Goal: Task Accomplishment & Management: Manage account settings

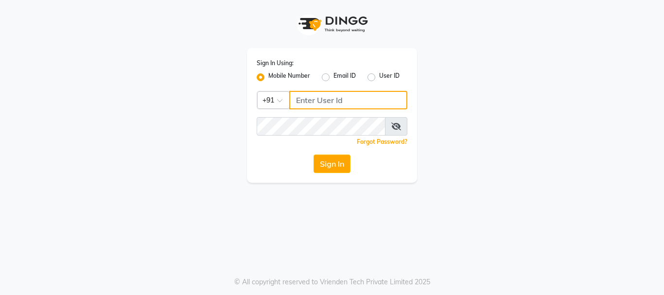
type input "9158581276"
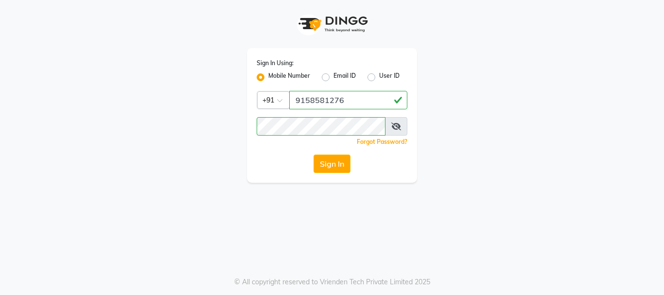
click at [324, 174] on div "Sign In Using: Mobile Number Email ID User ID Country Code × [PHONE_NUMBER] Rem…" at bounding box center [332, 115] width 170 height 135
click at [330, 163] on button "Sign In" at bounding box center [332, 164] width 37 height 18
click at [330, 163] on div "Sign In" at bounding box center [332, 164] width 151 height 18
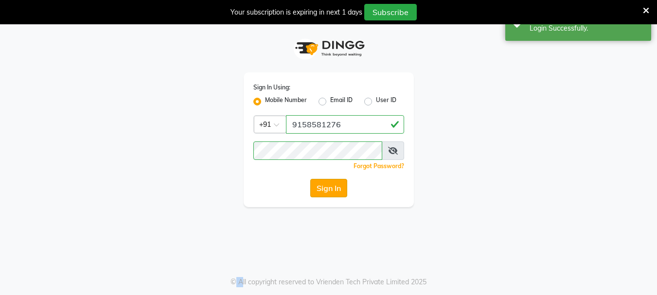
select select "service"
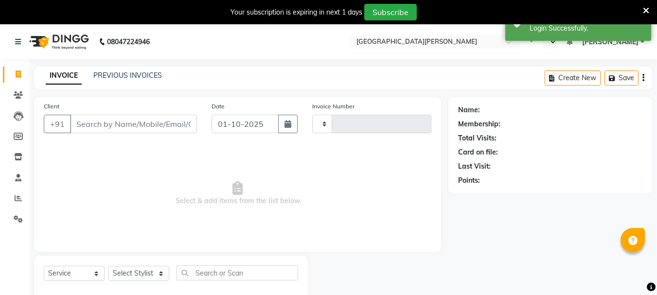
type input "3028"
select select "en"
select select "911"
click at [137, 125] on input "Client" at bounding box center [133, 124] width 127 height 18
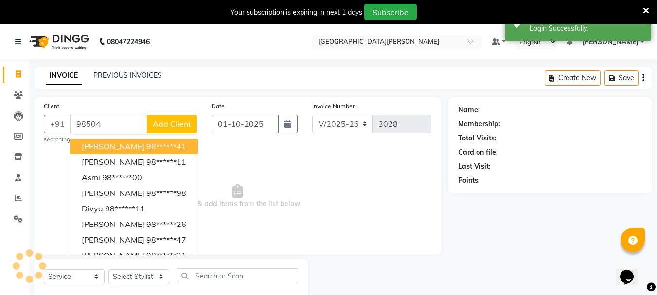
click at [146, 142] on ngb-highlight "98******41" at bounding box center [166, 147] width 40 height 10
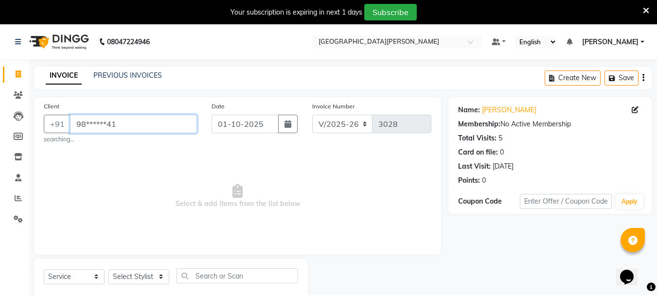
click at [143, 116] on input "98******41" at bounding box center [133, 124] width 127 height 18
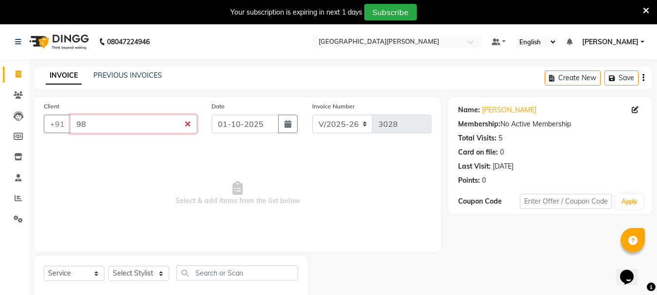
type input "9"
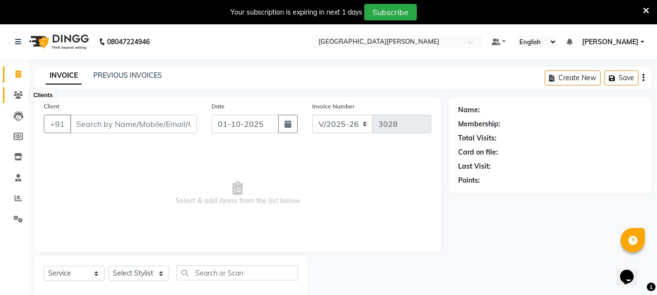
click at [20, 94] on icon at bounding box center [18, 94] width 9 height 7
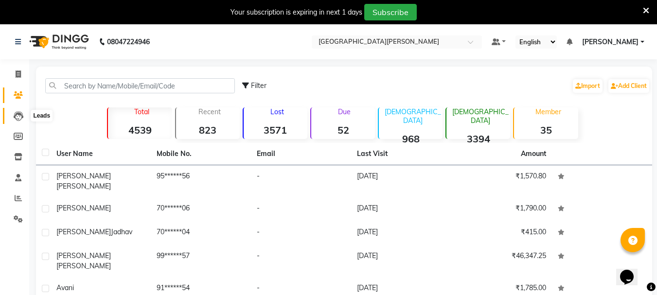
click at [18, 119] on icon at bounding box center [19, 116] width 10 height 10
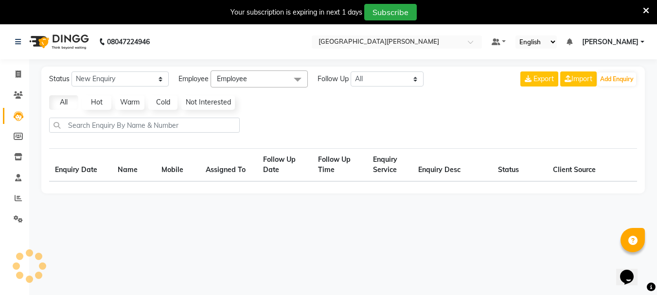
select select "10"
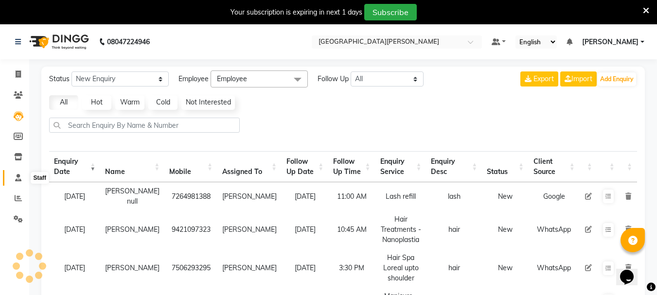
click at [15, 179] on icon at bounding box center [18, 177] width 6 height 7
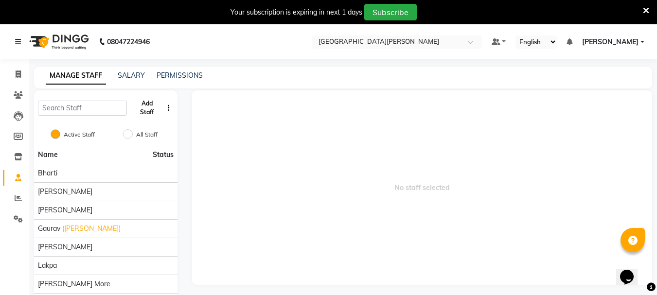
click at [151, 107] on button "Add Staff" at bounding box center [147, 107] width 32 height 25
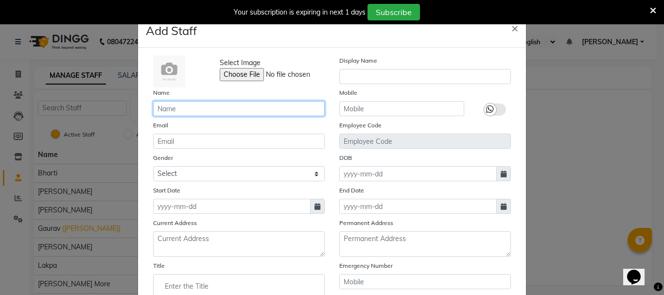
click at [178, 111] on input "text" at bounding box center [239, 108] width 172 height 15
type input "[PERSON_NAME]"
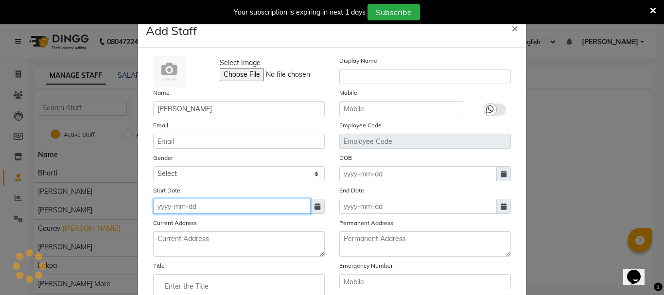
click at [178, 210] on input at bounding box center [232, 206] width 158 height 15
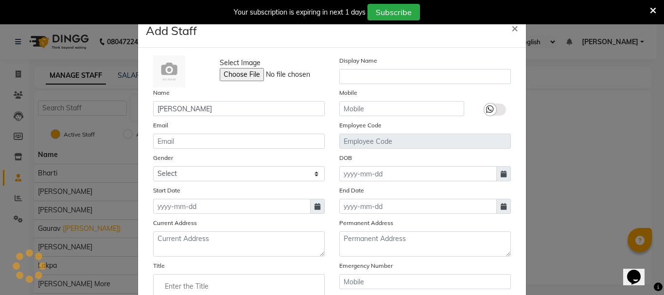
select select "10"
select select "2025"
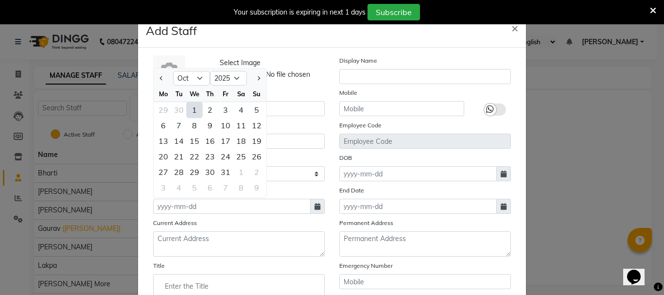
click at [190, 108] on div "1" at bounding box center [195, 110] width 16 height 16
type input "01-10-2025"
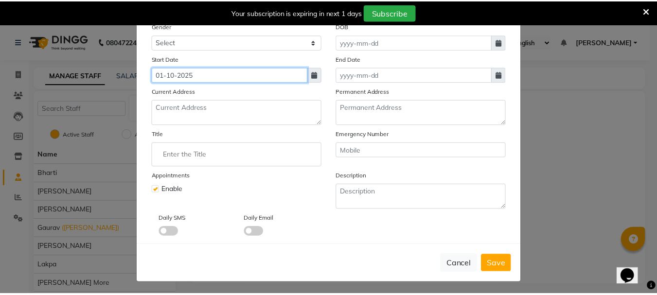
scroll to position [134, 0]
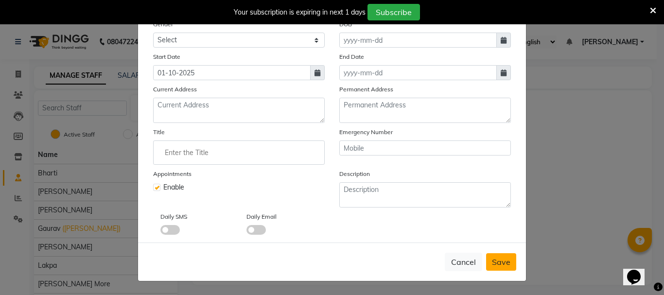
click at [504, 267] on button "Save" at bounding box center [501, 262] width 30 height 18
checkbox input "false"
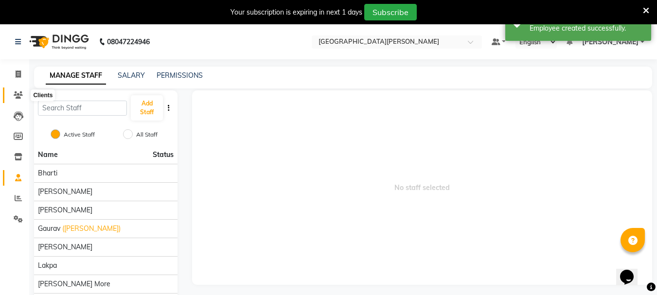
click at [16, 97] on icon at bounding box center [18, 94] width 9 height 7
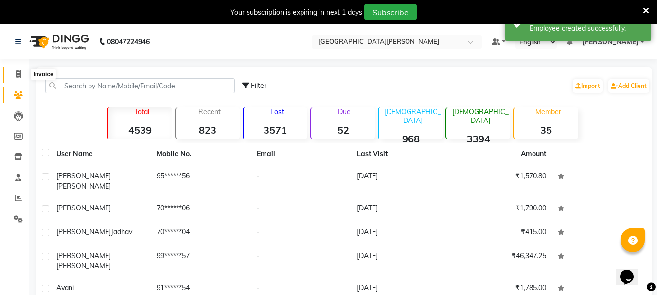
click at [17, 72] on icon at bounding box center [18, 74] width 5 height 7
select select "service"
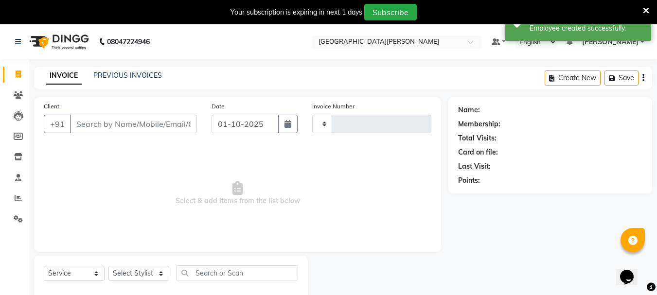
scroll to position [24, 0]
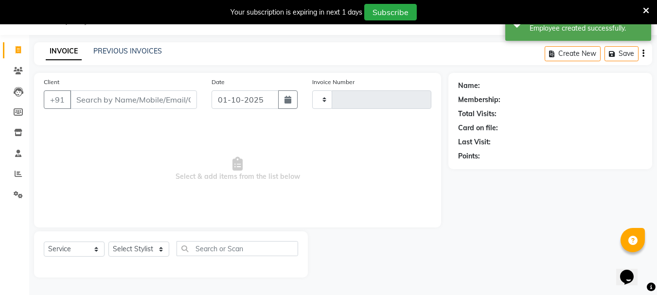
type input "3028"
select select "911"
click at [131, 100] on input "Client" at bounding box center [133, 99] width 127 height 18
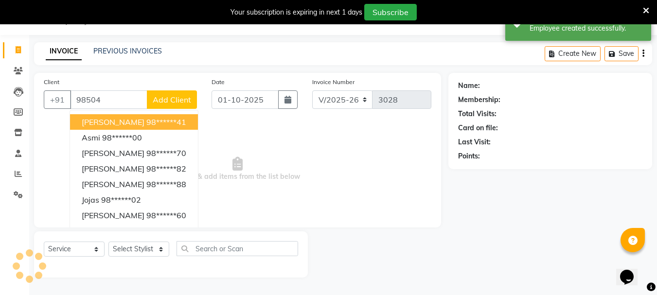
click at [146, 119] on ngb-highlight "98******41" at bounding box center [166, 122] width 40 height 10
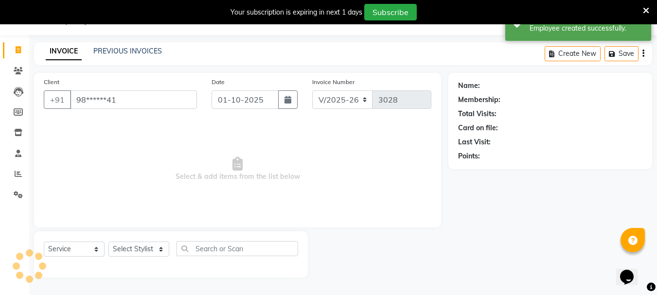
type input "98******41"
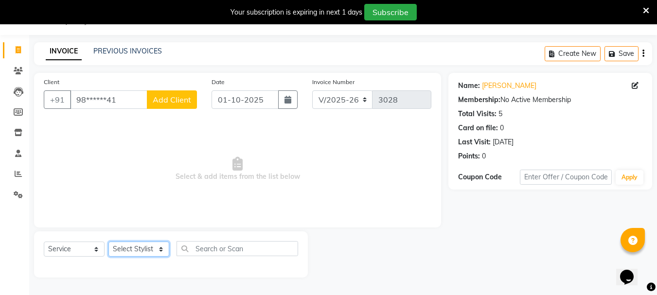
click at [159, 253] on select "Select Stylist Bharti [PERSON_NAME] [PERSON_NAME] [PERSON_NAME] [PERSON_NAME] m…" at bounding box center [138, 249] width 61 height 15
select select "93504"
click at [108, 242] on select "Select Stylist Bharti [PERSON_NAME] [PERSON_NAME] [PERSON_NAME] [PERSON_NAME] m…" at bounding box center [138, 249] width 61 height 15
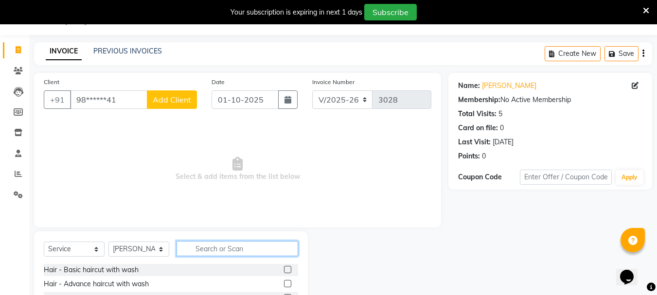
click at [215, 244] on input "text" at bounding box center [238, 248] width 122 height 15
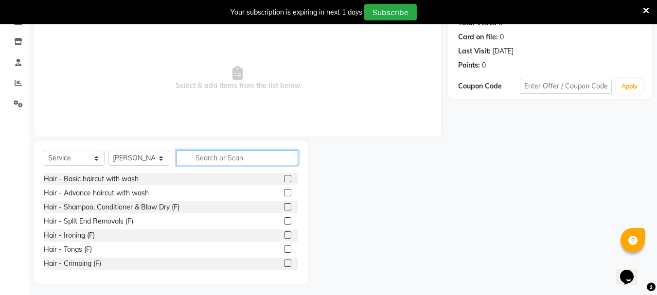
scroll to position [119, 0]
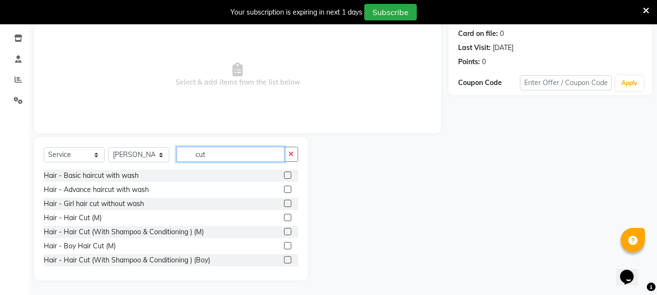
type input "cut"
click at [284, 216] on label at bounding box center [287, 217] width 7 height 7
click at [284, 216] on input "checkbox" at bounding box center [287, 218] width 6 height 6
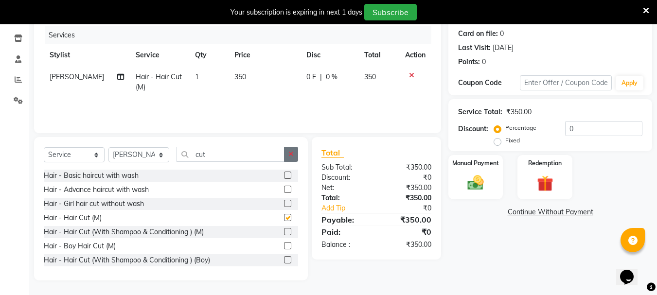
checkbox input "false"
click at [292, 147] on button "button" at bounding box center [291, 154] width 14 height 15
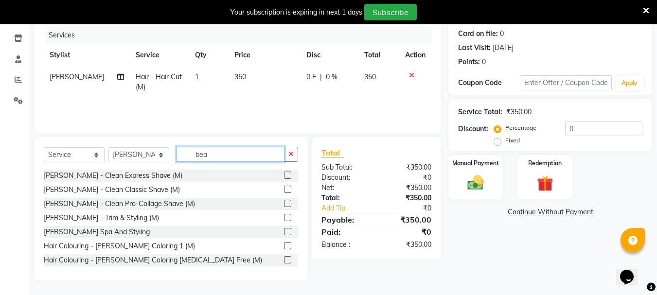
type input "bea"
click at [284, 173] on label at bounding box center [287, 175] width 7 height 7
click at [284, 173] on input "checkbox" at bounding box center [287, 176] width 6 height 6
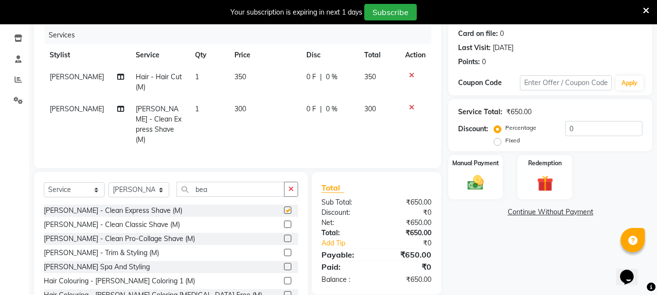
checkbox input "false"
click at [290, 182] on button "button" at bounding box center [291, 189] width 14 height 15
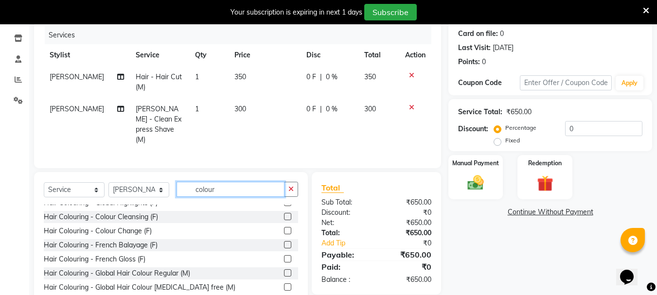
scroll to position [194, 0]
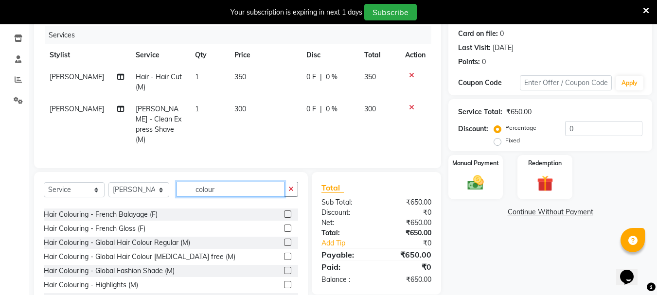
type input "colour"
click at [284, 240] on label at bounding box center [287, 242] width 7 height 7
click at [284, 240] on input "checkbox" at bounding box center [287, 243] width 6 height 6
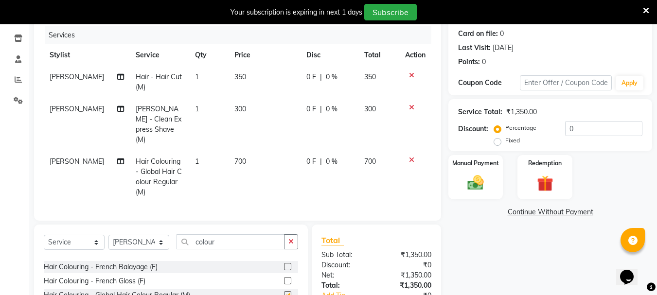
checkbox input "false"
click at [229, 151] on td "700" at bounding box center [265, 177] width 72 height 53
select select "93504"
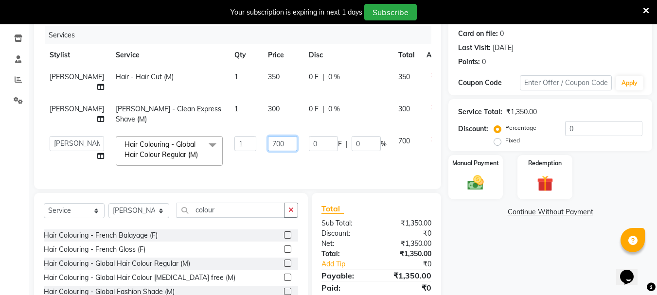
click at [268, 142] on input "700" at bounding box center [282, 143] width 29 height 15
type input "900"
click at [268, 148] on input "900" at bounding box center [282, 143] width 29 height 15
click at [262, 161] on td "900" at bounding box center [282, 150] width 41 height 41
select select "93504"
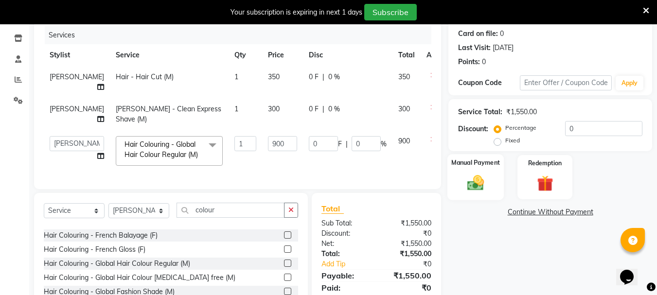
click at [485, 186] on img at bounding box center [475, 182] width 27 height 19
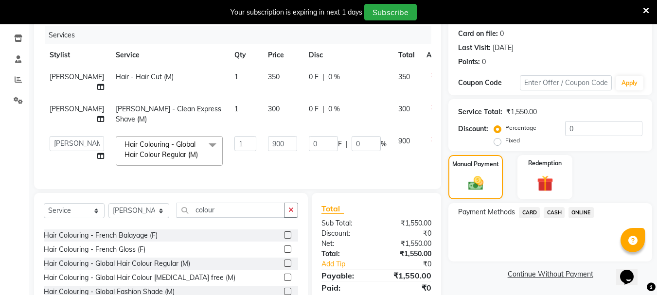
click at [534, 212] on span "CARD" at bounding box center [529, 212] width 21 height 11
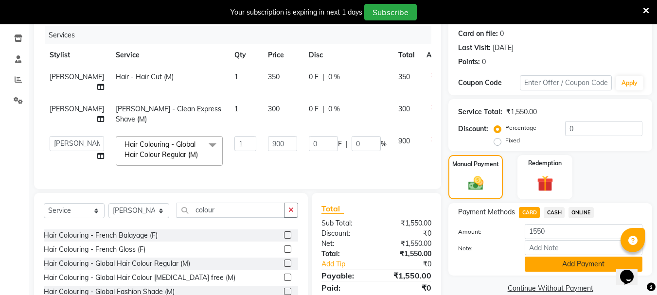
click at [541, 258] on button "Add Payment" at bounding box center [584, 264] width 118 height 15
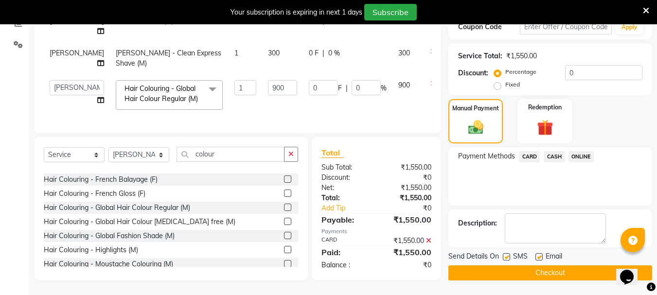
scroll to position [182, 0]
click at [499, 266] on button "Checkout" at bounding box center [550, 273] width 204 height 15
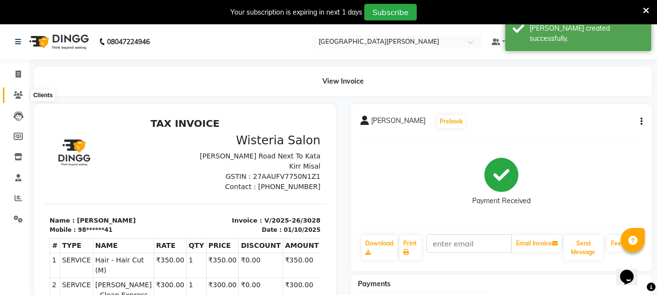
click at [17, 93] on icon at bounding box center [18, 94] width 9 height 7
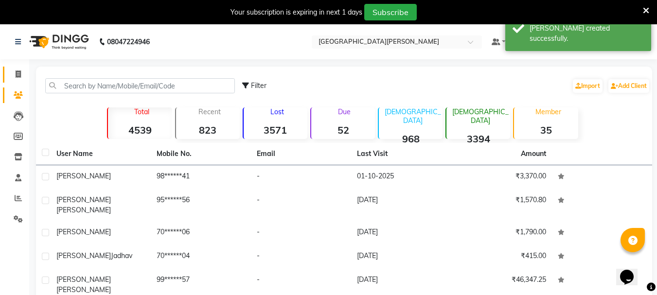
click at [16, 69] on link "Invoice" at bounding box center [14, 75] width 23 height 16
select select "911"
select select "service"
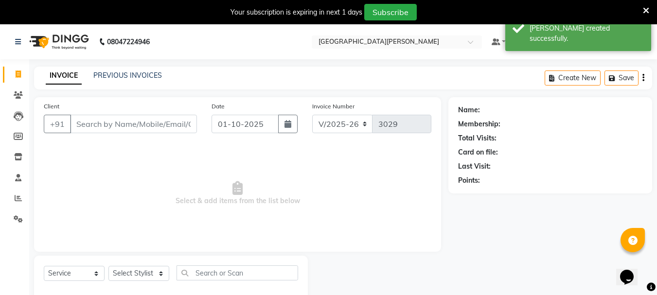
scroll to position [24, 0]
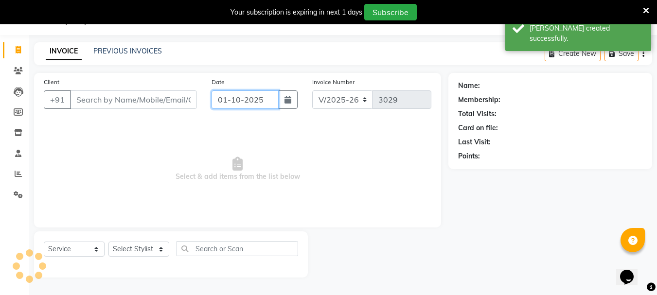
click at [228, 94] on input "01-10-2025" at bounding box center [245, 99] width 67 height 18
select select "10"
select select "2025"
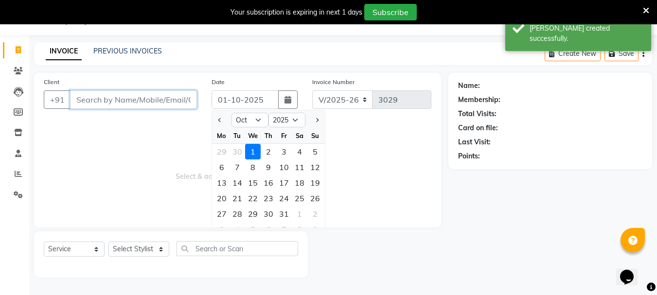
click at [124, 100] on input "Client" at bounding box center [133, 99] width 127 height 18
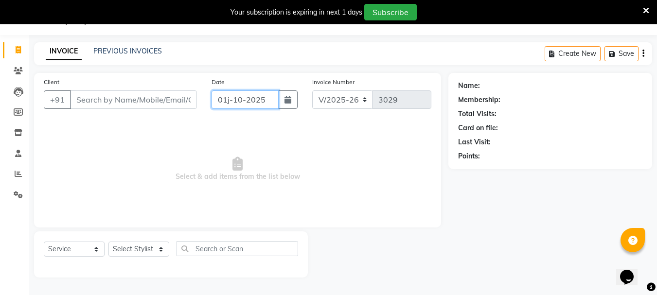
type input "01-10-2025"
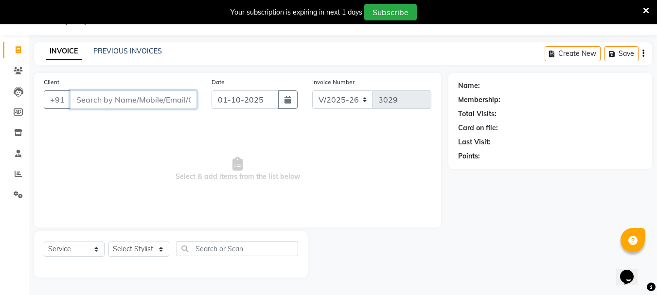
click at [103, 100] on input "Client" at bounding box center [133, 99] width 127 height 18
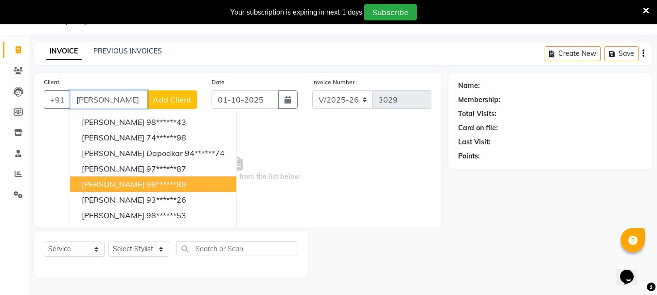
click at [118, 189] on button "[PERSON_NAME] 98******89" at bounding box center [153, 185] width 166 height 16
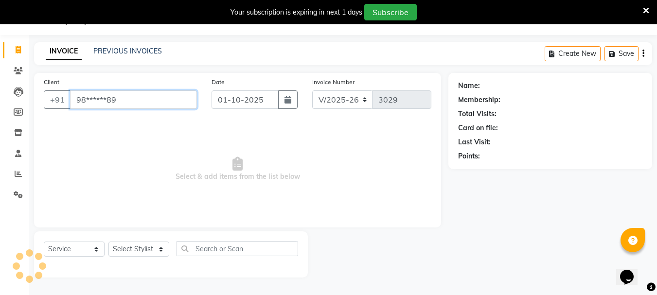
type input "98******89"
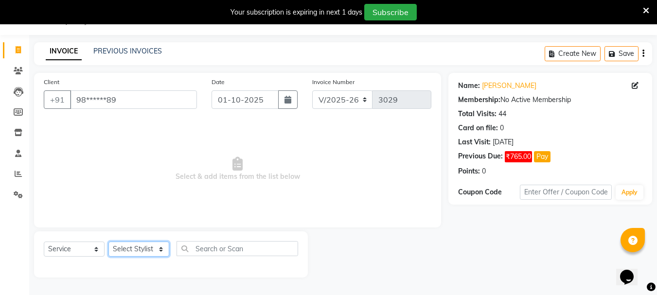
click at [157, 250] on select "Select Stylist Bharti [PERSON_NAME] [PERSON_NAME] [PERSON_NAME] [PERSON_NAME] m…" at bounding box center [138, 249] width 61 height 15
select select "47321"
click at [108, 242] on select "Select Stylist Bharti [PERSON_NAME] [PERSON_NAME] [PERSON_NAME] [PERSON_NAME] m…" at bounding box center [138, 249] width 61 height 15
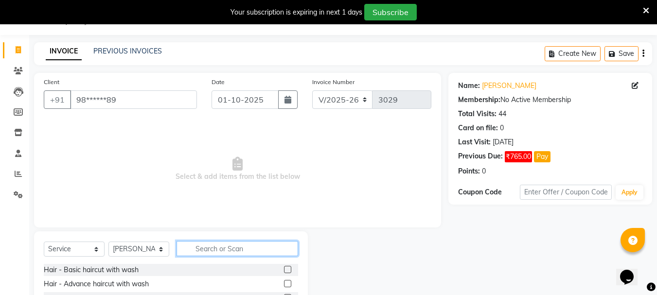
click at [211, 250] on input "text" at bounding box center [238, 248] width 122 height 15
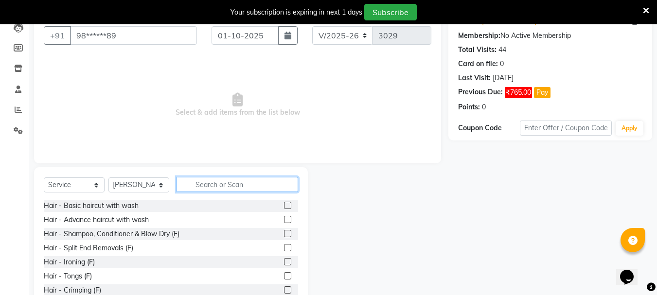
scroll to position [119, 0]
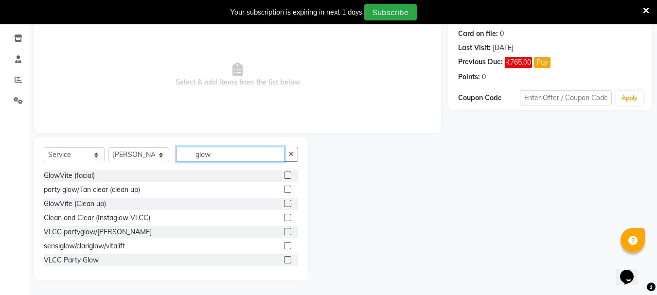
type input "glow"
click at [284, 204] on label at bounding box center [287, 203] width 7 height 7
click at [284, 204] on input "checkbox" at bounding box center [287, 204] width 6 height 6
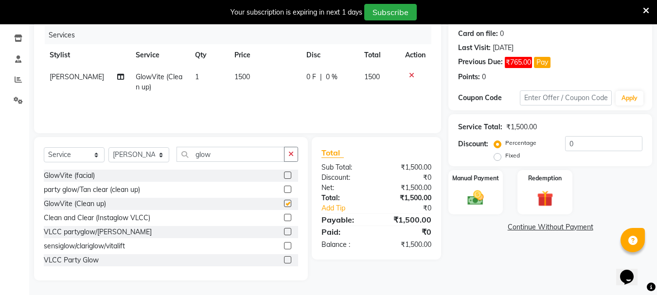
checkbox input "false"
click at [291, 155] on icon "button" at bounding box center [290, 154] width 5 height 7
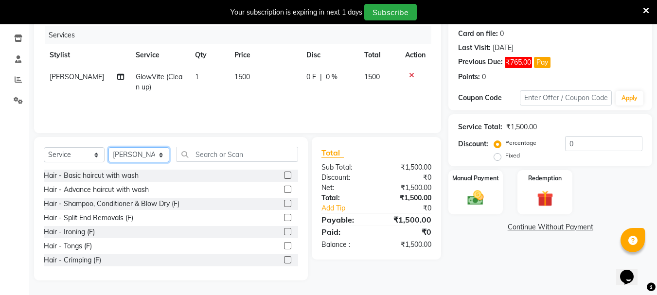
click at [159, 158] on select "Select Stylist Bharti [PERSON_NAME] [PERSON_NAME] [PERSON_NAME] [PERSON_NAME] m…" at bounding box center [138, 154] width 61 height 15
select select "30889"
click at [108, 147] on select "Select Stylist Bharti [PERSON_NAME] [PERSON_NAME] [PERSON_NAME] [PERSON_NAME] m…" at bounding box center [138, 154] width 61 height 15
click at [284, 175] on label at bounding box center [287, 175] width 7 height 7
click at [284, 175] on input "checkbox" at bounding box center [287, 176] width 6 height 6
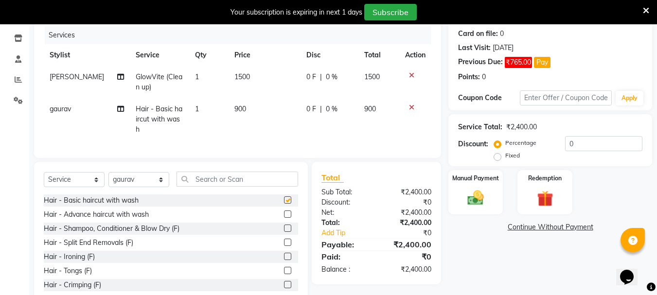
checkbox input "false"
